Goal: Information Seeking & Learning: Compare options

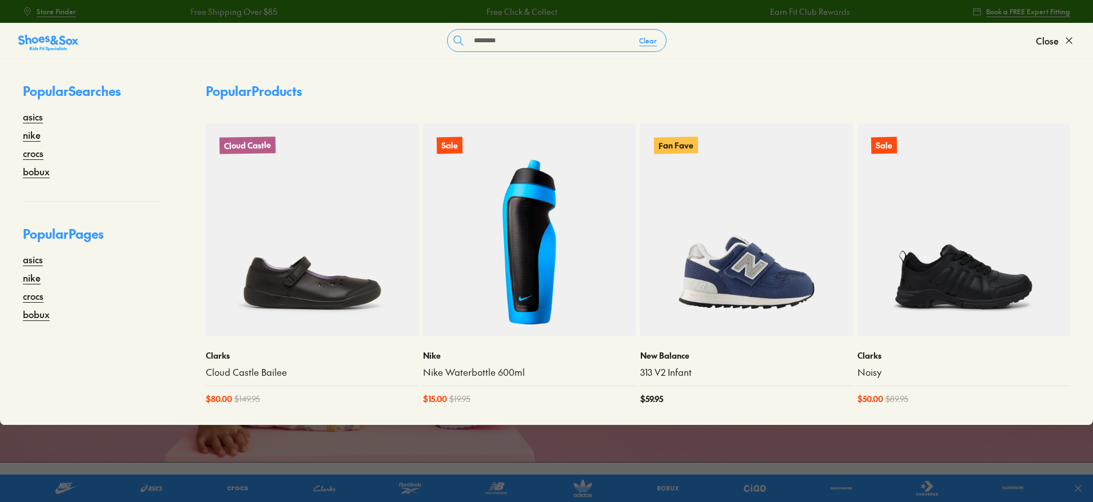
type input "********"
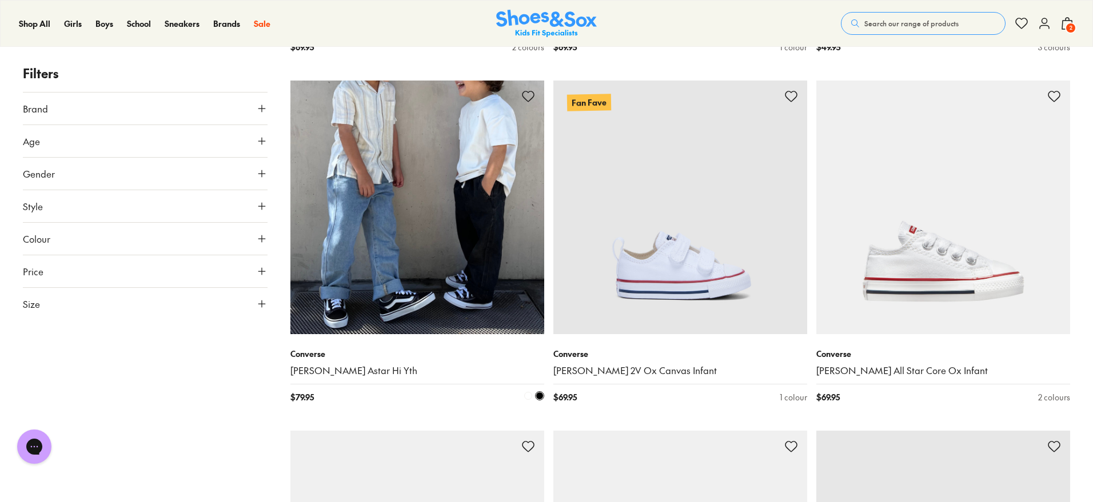
click at [396, 250] on img at bounding box center [417, 208] width 254 height 254
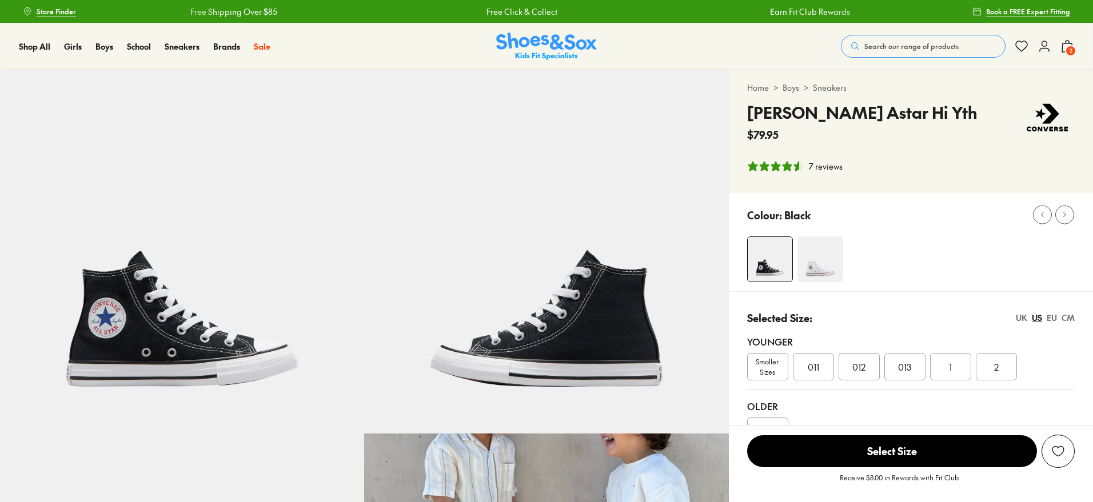
select select "*"
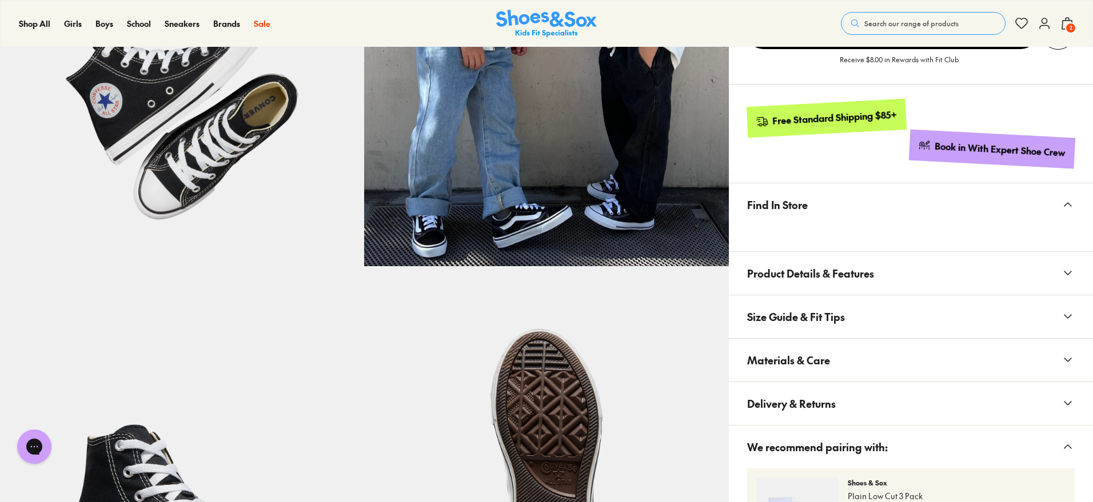
scroll to position [714, 0]
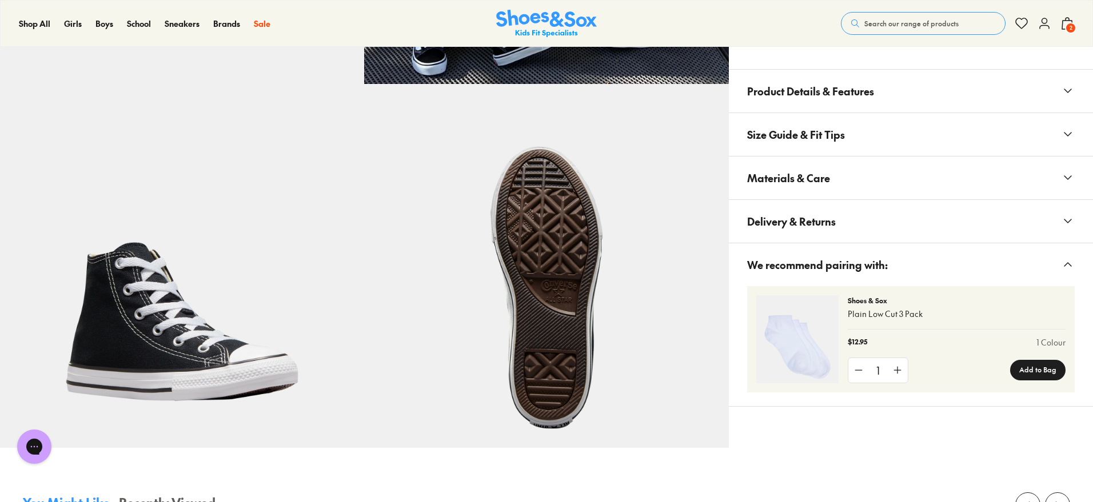
click at [768, 179] on span "Materials & Care" at bounding box center [788, 178] width 83 height 34
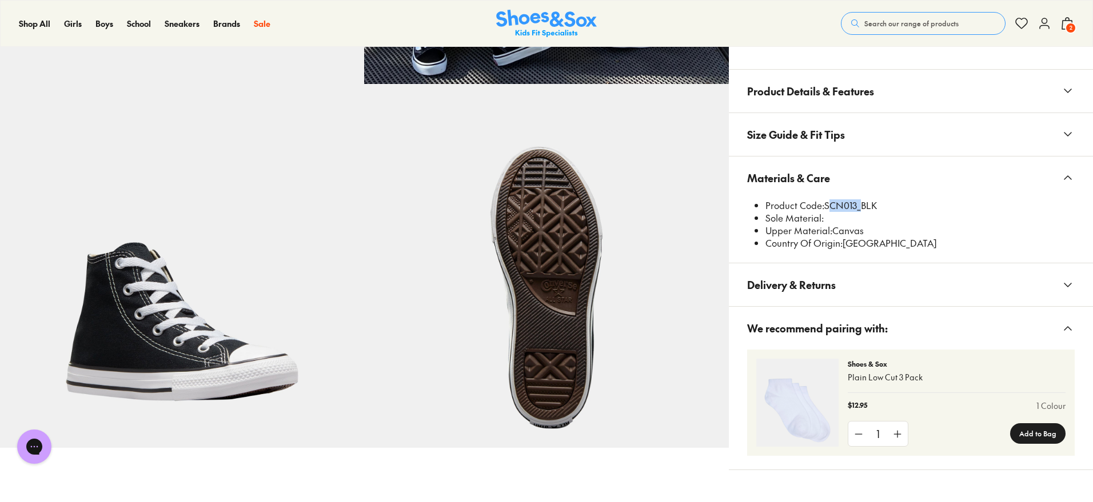
drag, startPoint x: 859, startPoint y: 205, endPoint x: 827, endPoint y: 200, distance: 31.9
click at [827, 200] on li "Product Code: SCN013_BLK" at bounding box center [919, 205] width 309 height 13
copy li "SCN013"
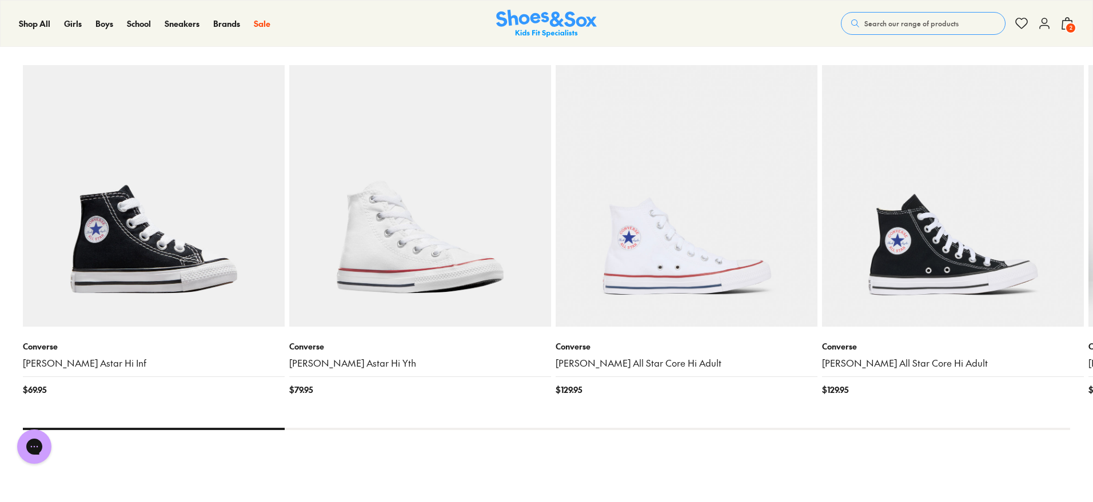
scroll to position [1215, 0]
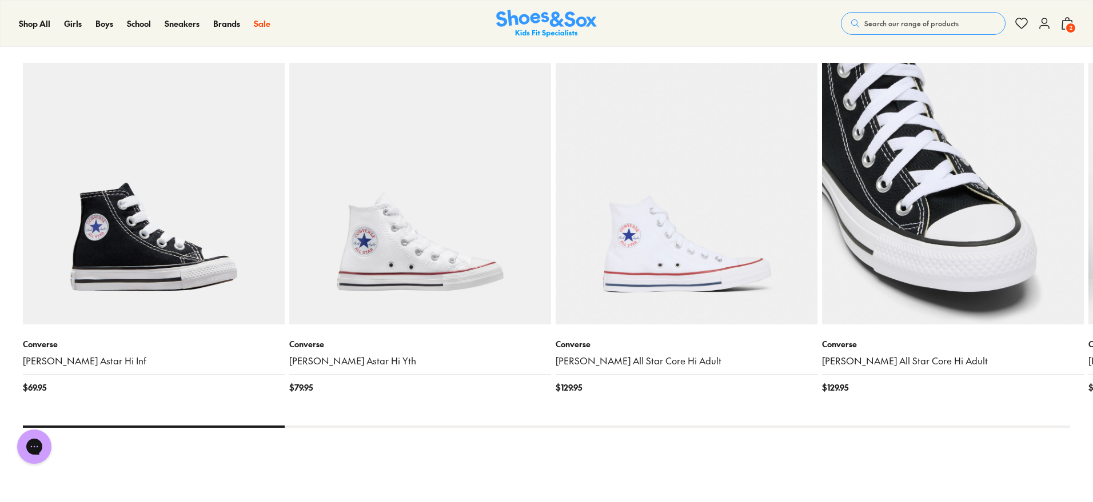
click at [926, 256] on img at bounding box center [953, 194] width 262 height 262
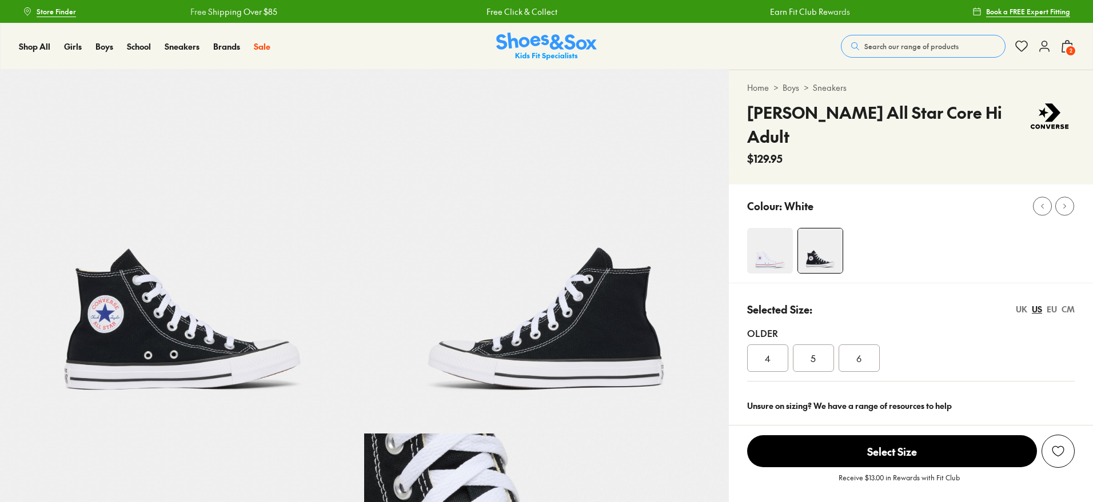
scroll to position [429, 0]
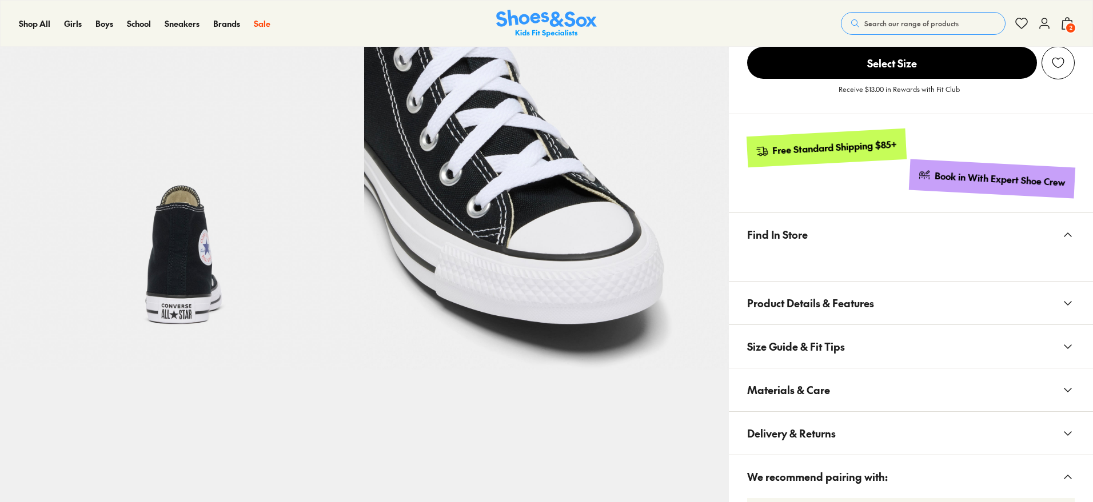
click at [816, 373] on span "Materials & Care" at bounding box center [788, 390] width 83 height 34
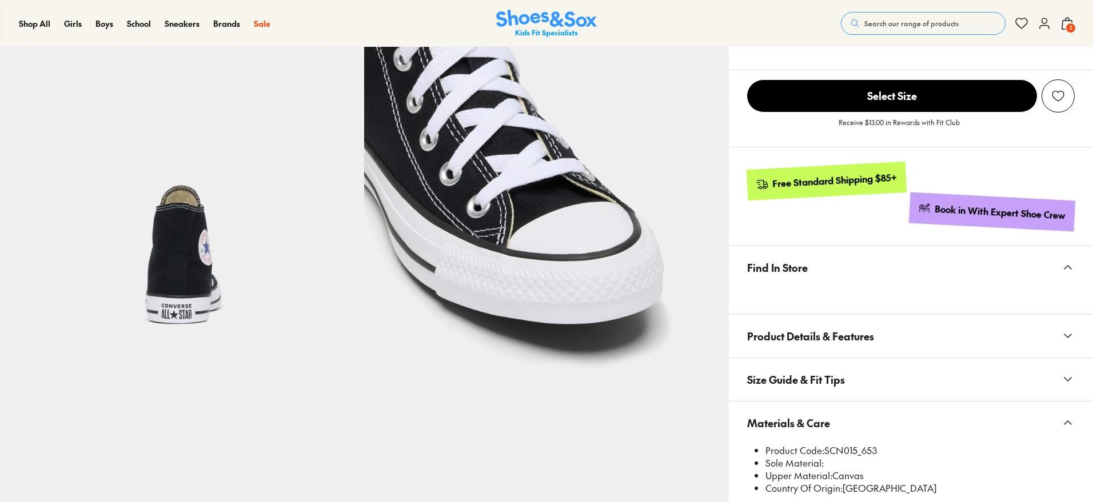
drag, startPoint x: 856, startPoint y: 392, endPoint x: 850, endPoint y: 416, distance: 24.7
click at [825, 402] on button "Materials & Care" at bounding box center [911, 423] width 364 height 43
select select "*"
click at [833, 402] on button "Materials & Care" at bounding box center [911, 423] width 364 height 43
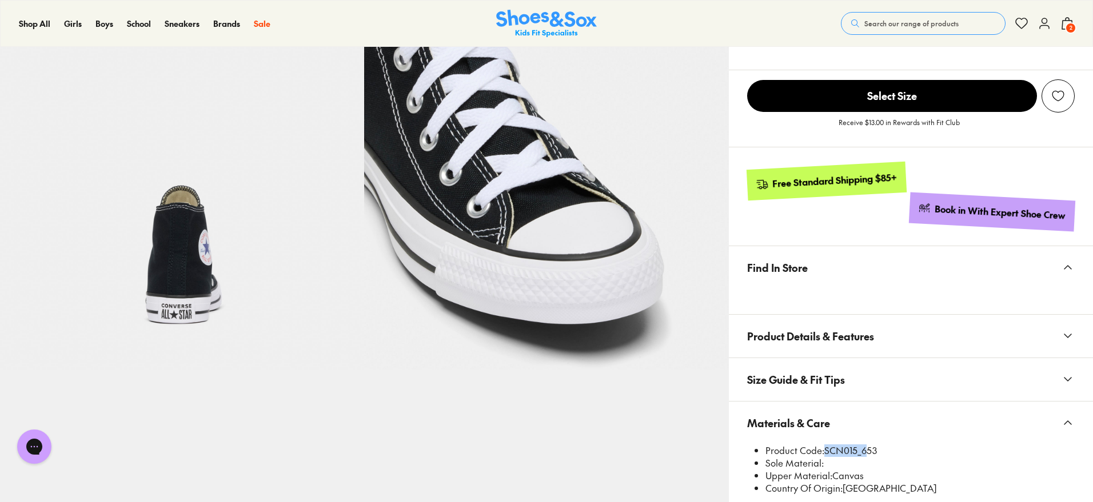
drag, startPoint x: 860, startPoint y: 425, endPoint x: 823, endPoint y: 420, distance: 36.9
click at [823, 445] on li "Product Code: SCN015_653" at bounding box center [919, 451] width 309 height 13
copy li "SCN015_"
